Goal: Information Seeking & Learning: Learn about a topic

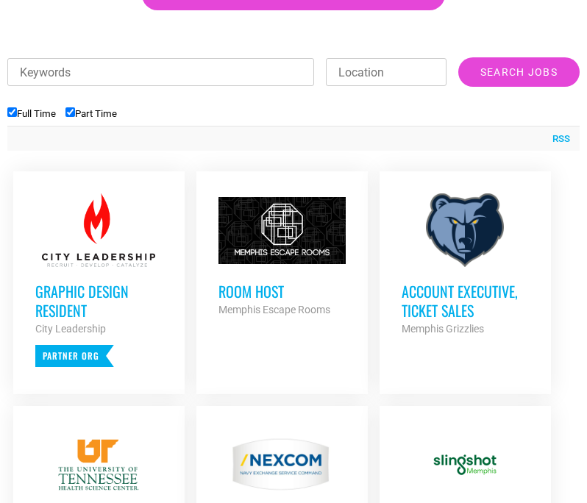
scroll to position [564, 0]
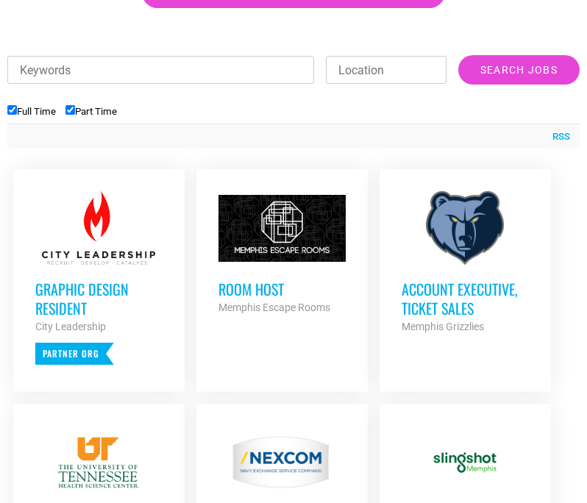
click at [258, 296] on h3 "Room Host" at bounding box center [281, 289] width 127 height 19
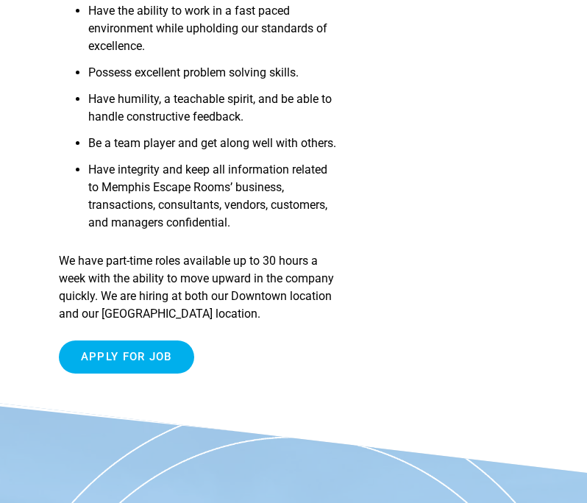
scroll to position [1076, 0]
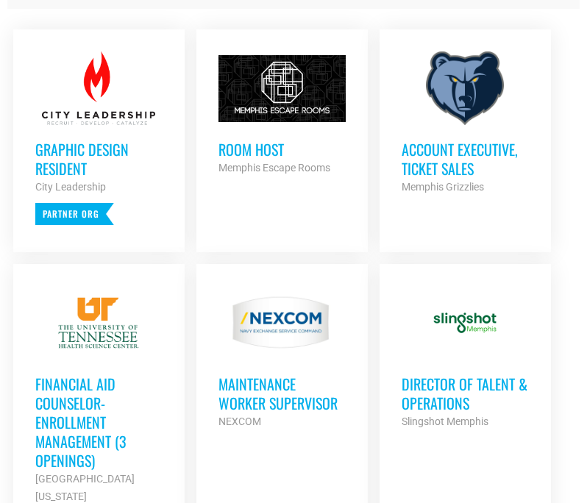
scroll to position [705, 0]
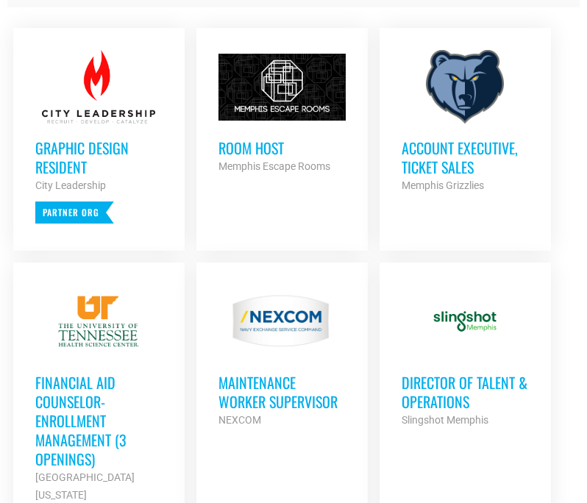
click at [458, 354] on div at bounding box center [465, 322] width 127 height 74
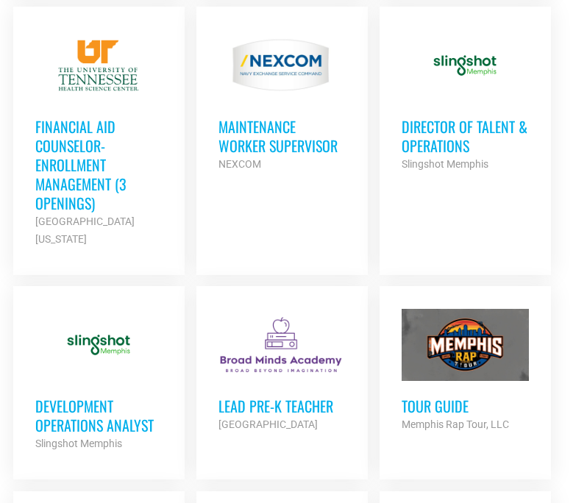
scroll to position [964, 0]
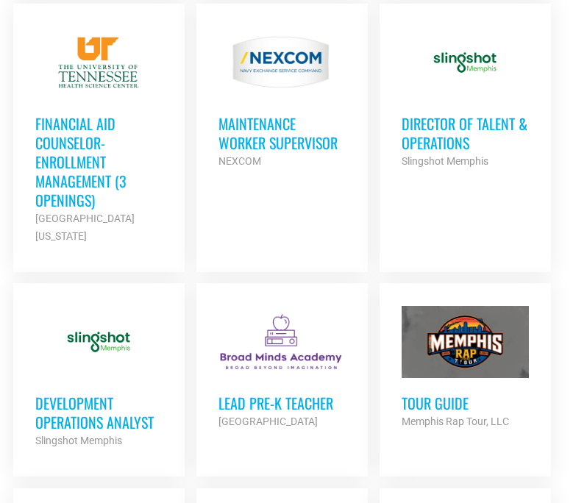
click at [72, 171] on h3 "Financial Aid Counselor-Enrollment Management (3 Openings)" at bounding box center [98, 162] width 127 height 96
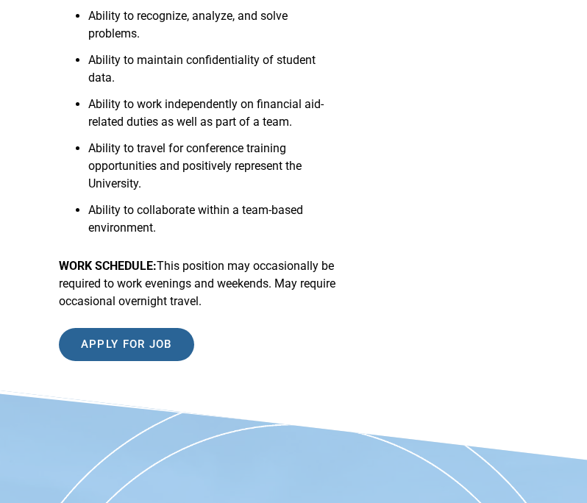
scroll to position [1746, 0]
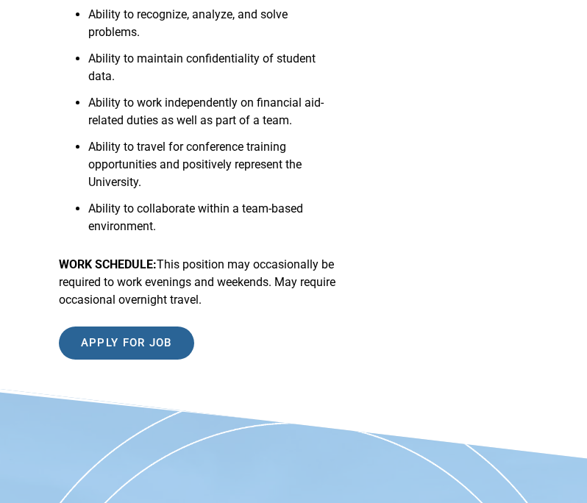
click at [138, 360] on input "Apply for job" at bounding box center [126, 343] width 135 height 33
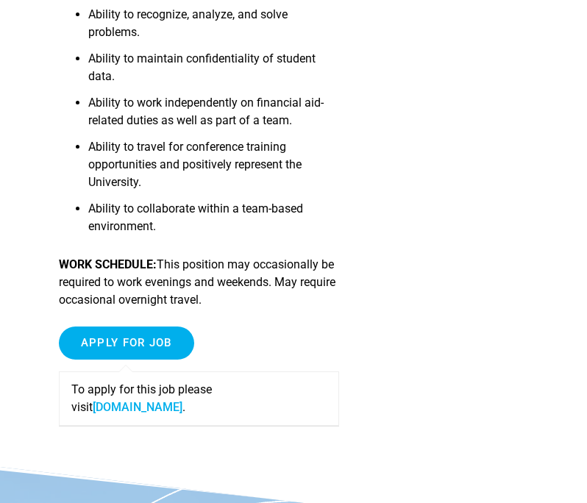
click at [158, 414] on link "fa-ewlq-saasfaprod1.fa.ocs.oraclecloud.com" at bounding box center [138, 407] width 90 height 14
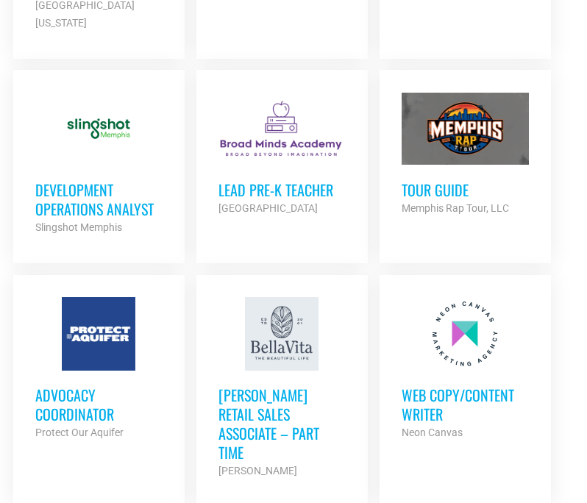
scroll to position [1257, 0]
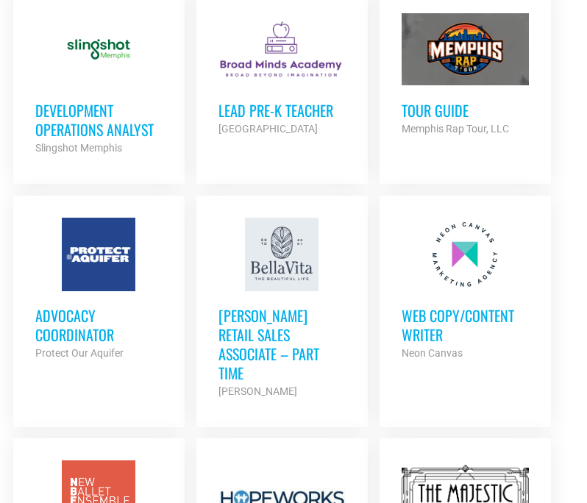
click at [133, 460] on div at bounding box center [98, 497] width 127 height 74
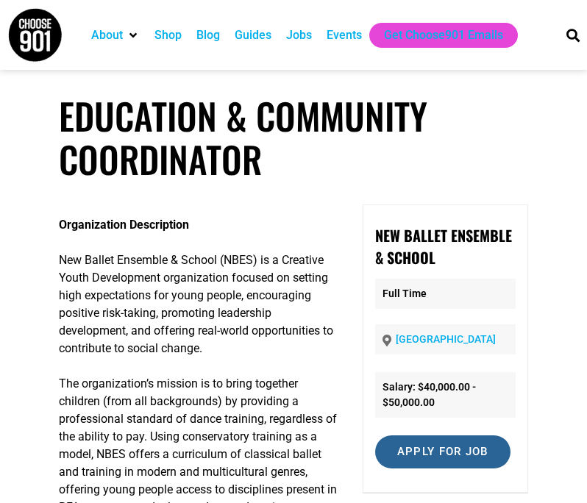
click at [447, 453] on input "Apply for job" at bounding box center [442, 451] width 135 height 33
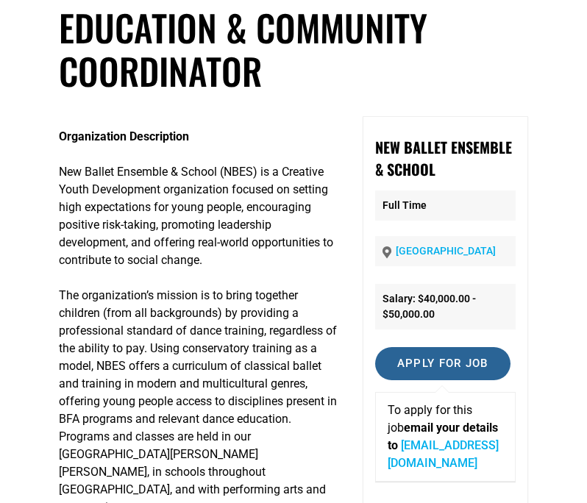
scroll to position [94, 0]
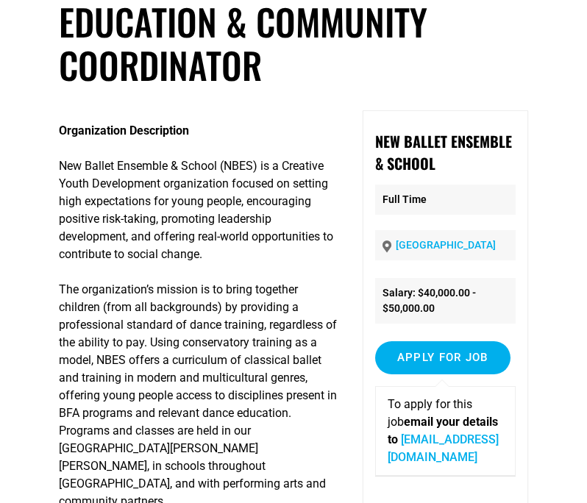
click at [410, 443] on link "careers@newballet.org" at bounding box center [443, 449] width 111 height 32
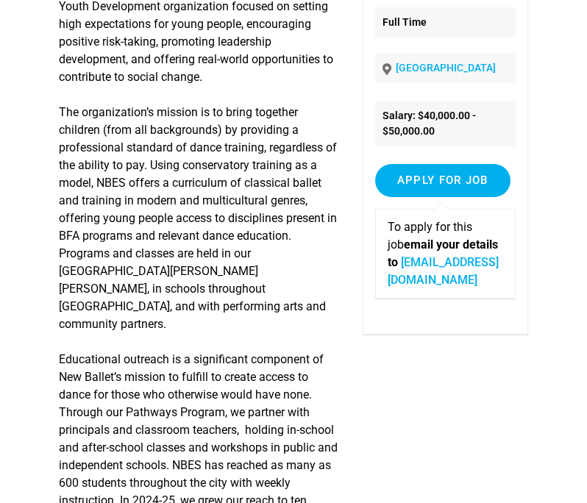
scroll to position [0, 0]
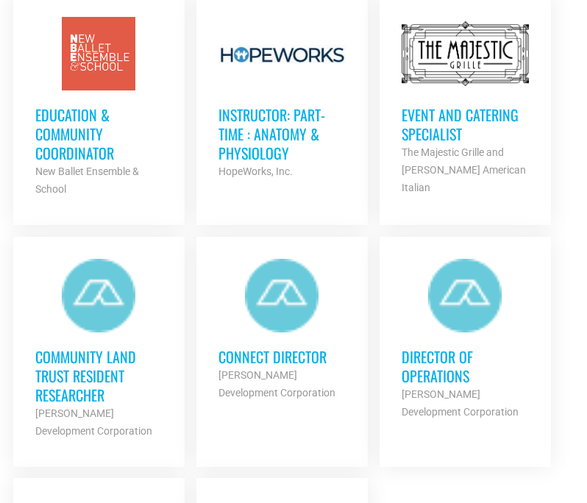
scroll to position [1702, 0]
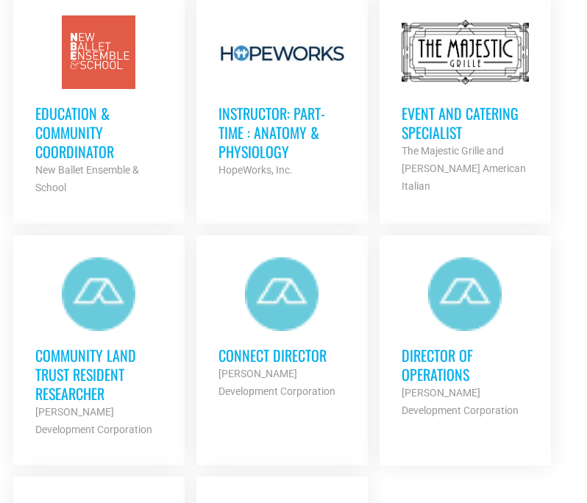
click at [122, 346] on h3 "Community Land Trust Resident Researcher" at bounding box center [98, 374] width 127 height 57
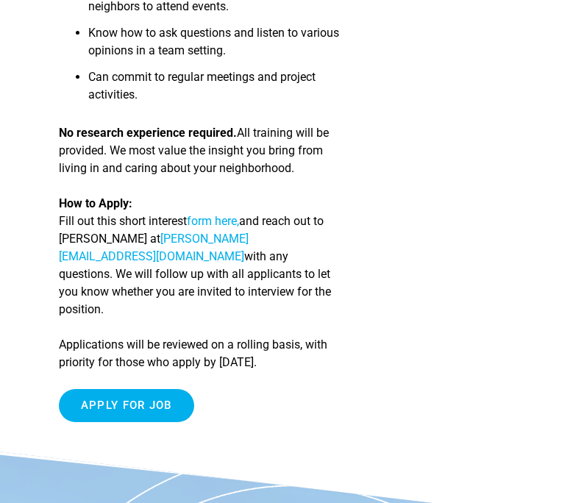
scroll to position [1662, 0]
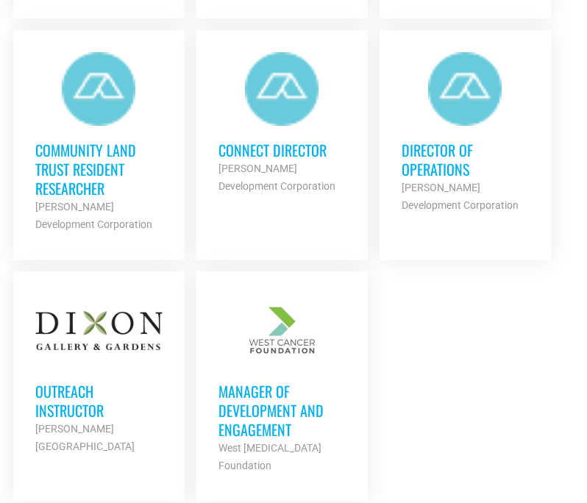
scroll to position [1910, 0]
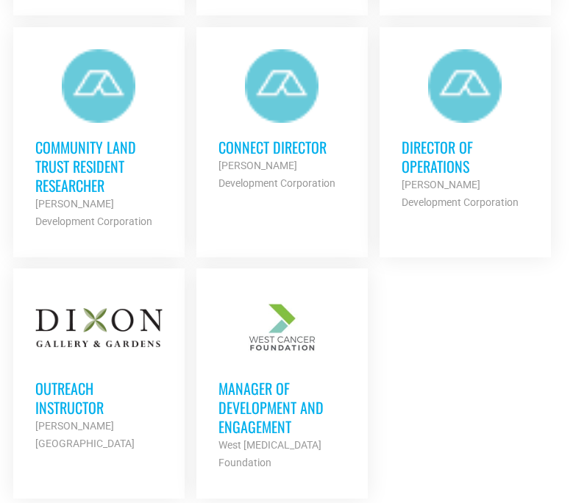
click at [139, 391] on h3 "Outreach Instructor" at bounding box center [98, 398] width 127 height 38
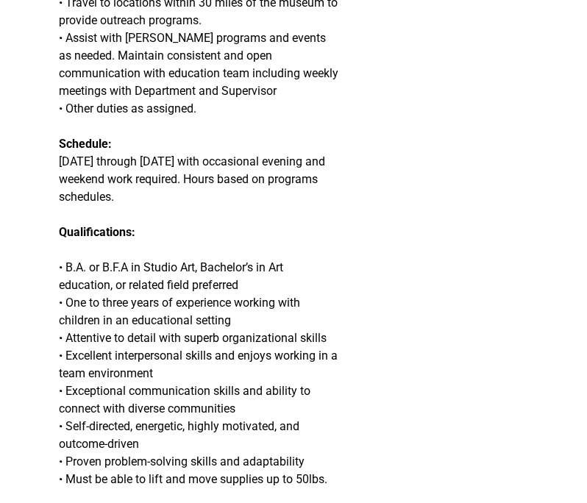
scroll to position [622, 0]
